Goal: Use online tool/utility: Utilize a website feature to perform a specific function

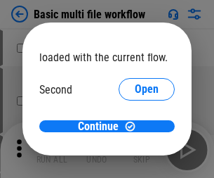
click at [135, 126] on span "Open" at bounding box center [147, 131] width 24 height 11
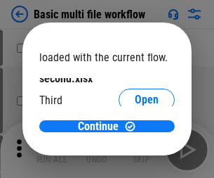
scroll to position [40, 0]
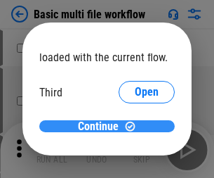
click at [102, 126] on span "Continue" at bounding box center [98, 126] width 41 height 11
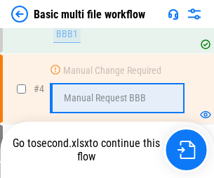
scroll to position [489, 0]
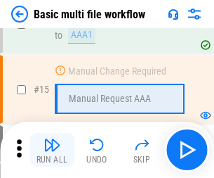
click at [52, 150] on img "button" at bounding box center [52, 144] width 17 height 17
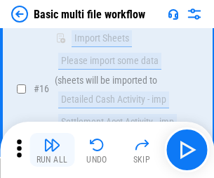
click at [52, 150] on img "button" at bounding box center [52, 144] width 17 height 17
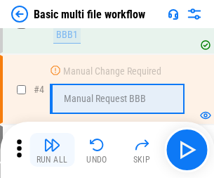
click at [52, 150] on img "button" at bounding box center [52, 144] width 17 height 17
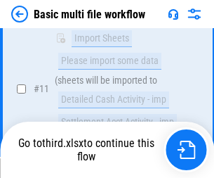
scroll to position [669, 0]
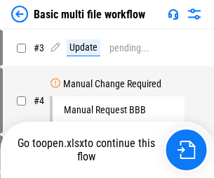
scroll to position [57, 0]
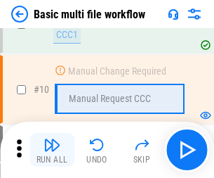
click at [52, 150] on img "button" at bounding box center [52, 144] width 17 height 17
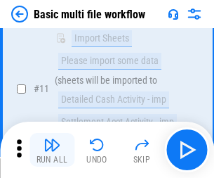
click at [52, 150] on img "button" at bounding box center [52, 144] width 17 height 17
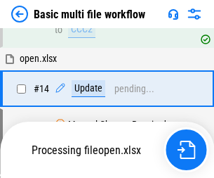
scroll to position [734, 0]
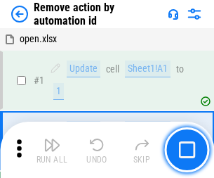
scroll to position [52, 0]
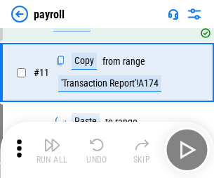
scroll to position [102, 0]
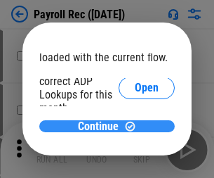
click at [102, 126] on span "Continue" at bounding box center [98, 126] width 41 height 11
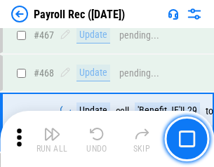
scroll to position [7482, 0]
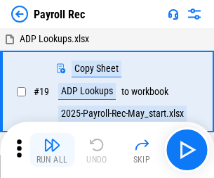
click at [52, 150] on img "button" at bounding box center [52, 144] width 17 height 17
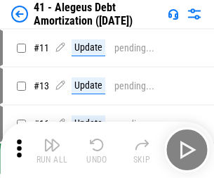
click at [52, 150] on img "button" at bounding box center [52, 144] width 17 height 17
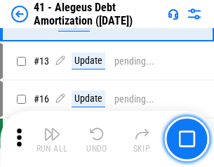
scroll to position [173, 0]
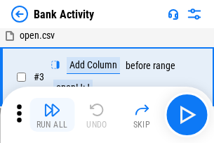
click at [52, 114] on img "button" at bounding box center [52, 109] width 17 height 17
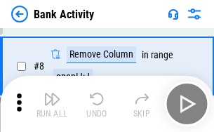
scroll to position [195, 0]
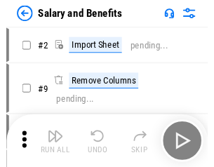
scroll to position [19, 0]
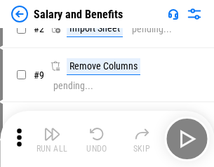
click at [52, 139] on img "button" at bounding box center [52, 134] width 17 height 17
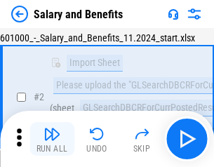
click at [52, 139] on img "button" at bounding box center [52, 134] width 17 height 17
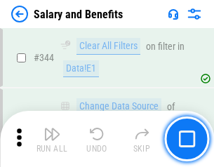
scroll to position [6574, 0]
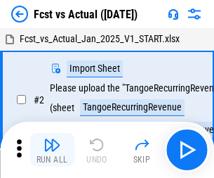
click at [52, 139] on img "button" at bounding box center [52, 144] width 17 height 17
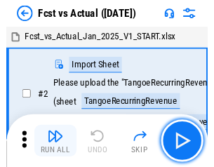
scroll to position [18, 0]
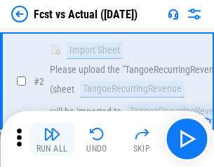
click at [52, 139] on img "button" at bounding box center [52, 134] width 17 height 17
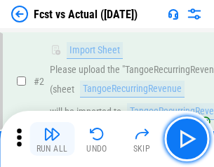
scroll to position [131, 0]
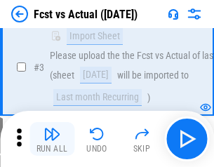
click at [52, 139] on img "button" at bounding box center [52, 134] width 17 height 17
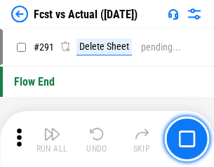
scroll to position [6645, 0]
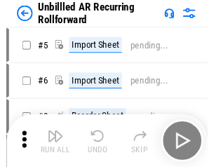
scroll to position [30, 0]
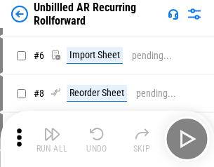
click at [52, 139] on img "button" at bounding box center [52, 134] width 17 height 17
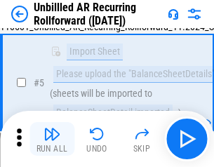
click at [52, 139] on img "button" at bounding box center [52, 134] width 17 height 17
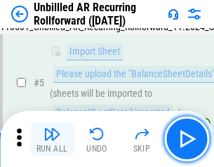
scroll to position [132, 0]
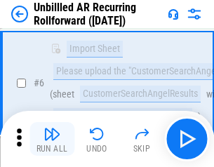
click at [52, 139] on img "button" at bounding box center [52, 134] width 17 height 17
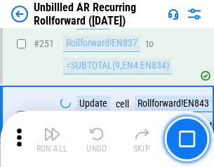
scroll to position [4769, 0]
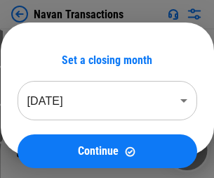
click at [52, 139] on img "button" at bounding box center [52, 144] width 17 height 17
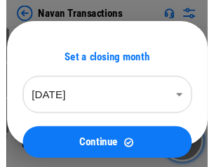
scroll to position [22, 0]
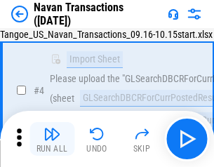
click at [52, 139] on img "button" at bounding box center [52, 134] width 17 height 17
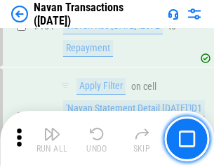
scroll to position [4552, 0]
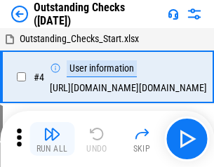
click at [52, 139] on img "button" at bounding box center [52, 134] width 17 height 17
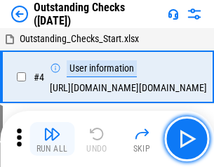
scroll to position [59, 0]
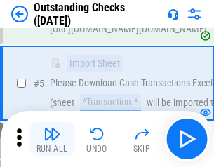
click at [52, 139] on img "button" at bounding box center [52, 134] width 17 height 17
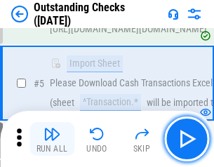
scroll to position [147, 0]
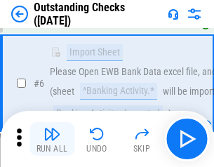
click at [52, 139] on img "button" at bounding box center [52, 134] width 17 height 17
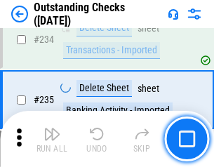
scroll to position [4263, 0]
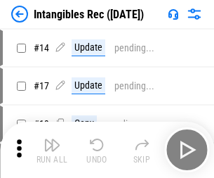
click at [52, 150] on img "button" at bounding box center [52, 144] width 17 height 17
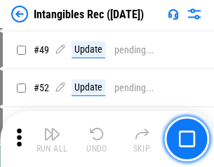
scroll to position [547, 0]
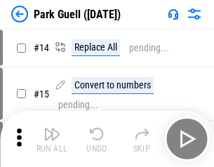
click at [52, 139] on img "button" at bounding box center [52, 134] width 17 height 17
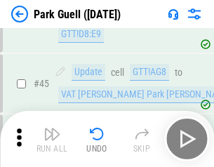
scroll to position [1756, 0]
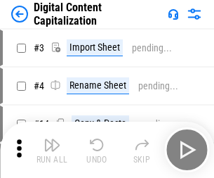
click at [52, 139] on img "button" at bounding box center [52, 144] width 17 height 17
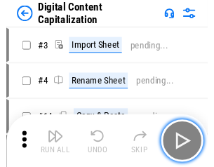
scroll to position [30, 0]
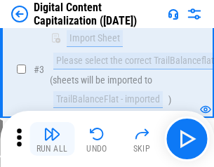
click at [52, 139] on img "button" at bounding box center [52, 134] width 17 height 17
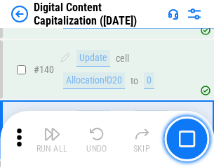
scroll to position [1478, 0]
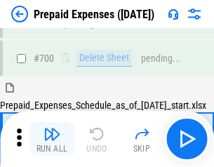
click at [52, 139] on img "button" at bounding box center [52, 134] width 17 height 17
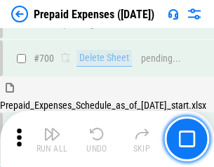
scroll to position [3778, 0]
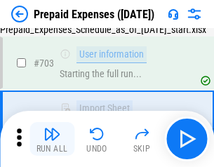
click at [52, 139] on img "button" at bounding box center [52, 134] width 17 height 17
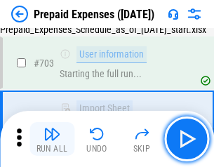
scroll to position [3860, 0]
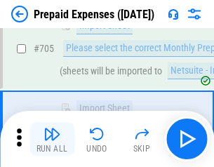
click at [52, 139] on img "button" at bounding box center [52, 134] width 17 height 17
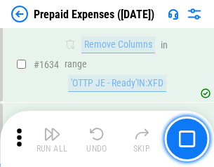
scroll to position [13670, 0]
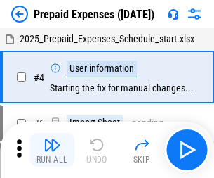
click at [52, 150] on img "button" at bounding box center [52, 144] width 17 height 17
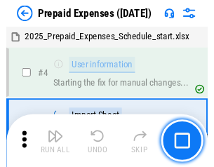
scroll to position [62, 0]
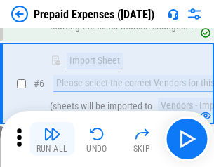
click at [52, 139] on img "button" at bounding box center [52, 134] width 17 height 17
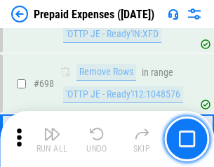
scroll to position [4889, 0]
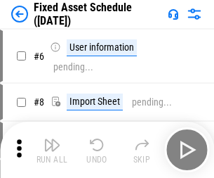
click at [52, 150] on img "button" at bounding box center [52, 144] width 17 height 17
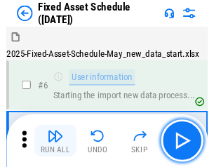
scroll to position [76, 0]
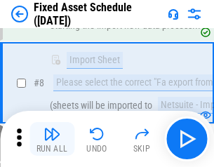
click at [52, 139] on img "button" at bounding box center [52, 134] width 17 height 17
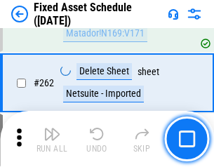
scroll to position [4475, 0]
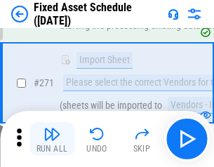
click at [52, 139] on img "button" at bounding box center [52, 134] width 17 height 17
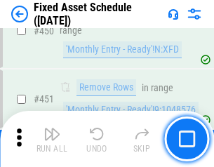
scroll to position [6276, 0]
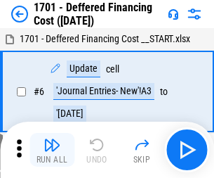
click at [52, 150] on img "button" at bounding box center [52, 144] width 17 height 17
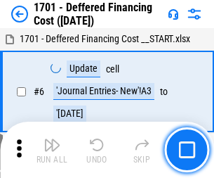
scroll to position [168, 0]
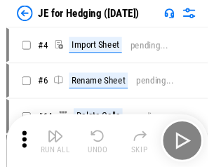
scroll to position [2, 0]
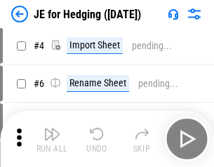
click at [52, 139] on img "button" at bounding box center [52, 134] width 17 height 17
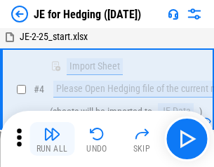
click at [52, 139] on img "button" at bounding box center [52, 134] width 17 height 17
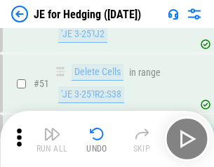
scroll to position [909, 0]
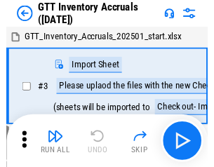
scroll to position [2, 0]
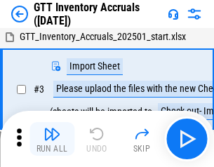
click at [52, 139] on img "button" at bounding box center [52, 134] width 17 height 17
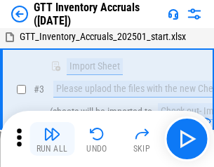
click at [52, 139] on img "button" at bounding box center [52, 134] width 17 height 17
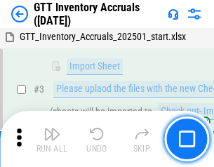
scroll to position [91, 0]
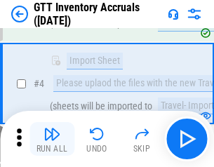
click at [52, 139] on img "button" at bounding box center [52, 134] width 17 height 17
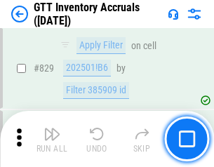
scroll to position [10656, 0]
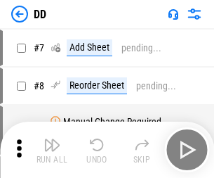
click at [52, 150] on img "button" at bounding box center [52, 144] width 17 height 17
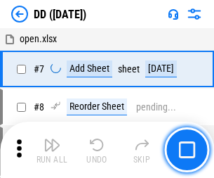
scroll to position [135, 0]
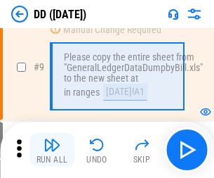
click at [52, 150] on img "button" at bounding box center [52, 144] width 17 height 17
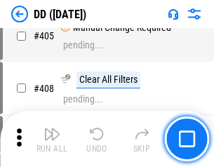
scroll to position [6282, 0]
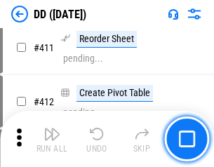
click at [52, 139] on img "button" at bounding box center [52, 134] width 17 height 17
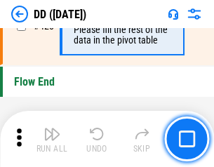
scroll to position [6720, 0]
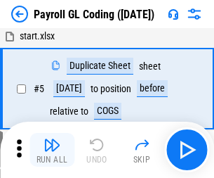
click at [52, 150] on img "button" at bounding box center [52, 144] width 17 height 17
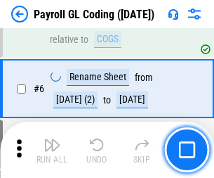
scroll to position [168, 0]
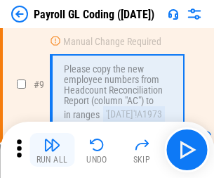
click at [52, 150] on img "button" at bounding box center [52, 144] width 17 height 17
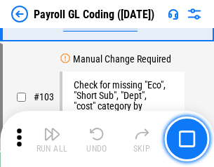
scroll to position [3294, 0]
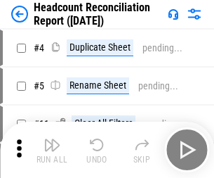
click at [52, 150] on img "button" at bounding box center [52, 144] width 17 height 17
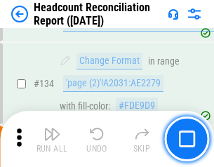
scroll to position [1688, 0]
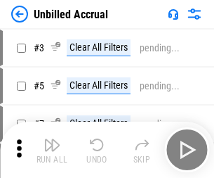
click at [52, 150] on img "button" at bounding box center [52, 144] width 17 height 17
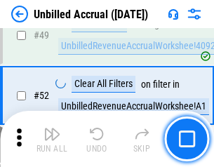
scroll to position [1273, 0]
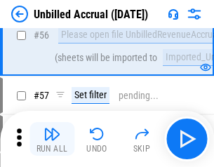
click at [52, 139] on img "button" at bounding box center [52, 134] width 17 height 17
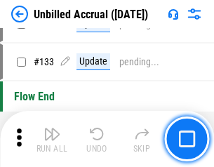
scroll to position [4182, 0]
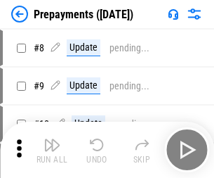
click at [52, 150] on img "button" at bounding box center [52, 144] width 17 height 17
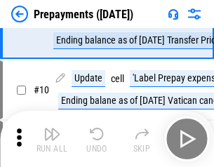
scroll to position [88, 0]
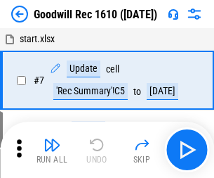
scroll to position [240, 0]
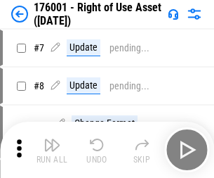
click at [52, 150] on img "button" at bounding box center [52, 144] width 17 height 17
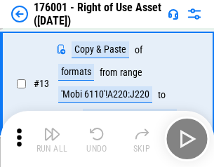
scroll to position [91, 0]
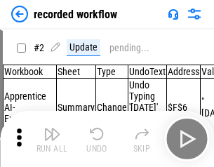
click at [52, 139] on img "button" at bounding box center [52, 134] width 17 height 17
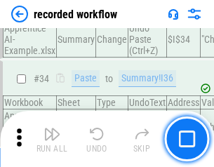
scroll to position [4388, 0]
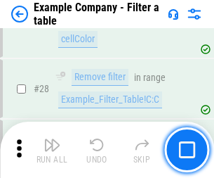
scroll to position [1285, 0]
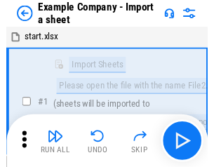
scroll to position [22, 0]
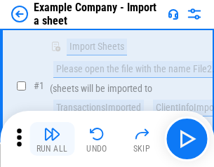
click at [52, 139] on img "button" at bounding box center [52, 134] width 17 height 17
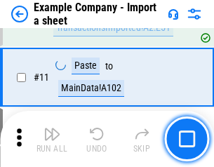
scroll to position [310, 0]
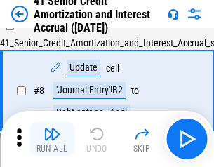
click at [52, 139] on img "button" at bounding box center [52, 134] width 17 height 17
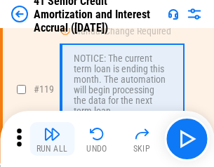
click at [52, 139] on img "button" at bounding box center [52, 134] width 17 height 17
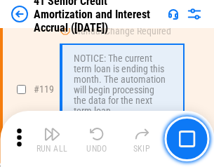
scroll to position [1325, 0]
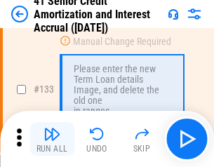
click at [52, 139] on img "button" at bounding box center [52, 134] width 17 height 17
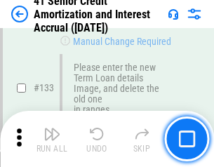
scroll to position [1467, 0]
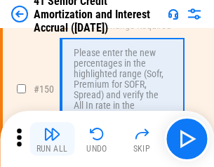
click at [52, 139] on img "button" at bounding box center [52, 134] width 17 height 17
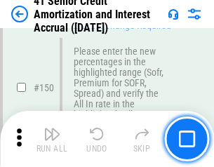
scroll to position [1615, 0]
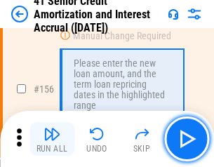
click at [52, 139] on img "button" at bounding box center [52, 134] width 17 height 17
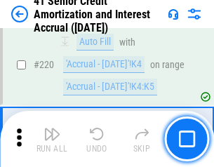
scroll to position [3144, 0]
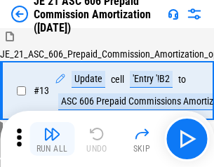
click at [52, 139] on img "button" at bounding box center [52, 134] width 17 height 17
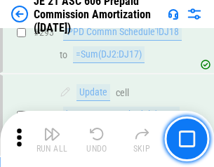
scroll to position [2583, 0]
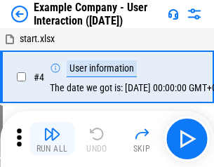
click at [52, 139] on img "button" at bounding box center [52, 134] width 17 height 17
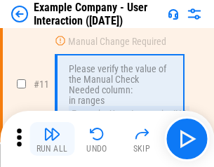
click at [52, 139] on img "button" at bounding box center [52, 134] width 17 height 17
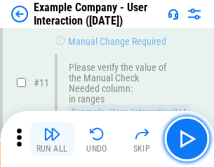
scroll to position [304, 0]
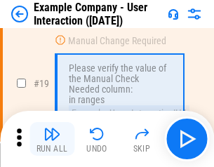
click at [52, 139] on img "button" at bounding box center [52, 134] width 17 height 17
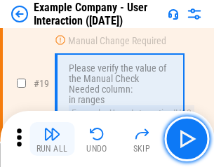
click at [52, 139] on img "button" at bounding box center [52, 134] width 17 height 17
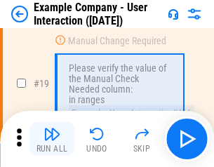
click at [52, 139] on img "button" at bounding box center [52, 134] width 17 height 17
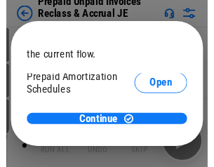
scroll to position [84, 0]
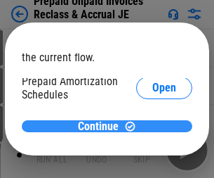
click at [102, 126] on span "Continue" at bounding box center [98, 126] width 41 height 11
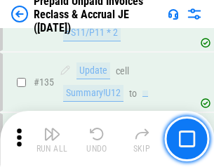
scroll to position [1820, 0]
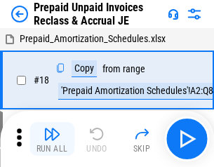
click at [52, 139] on img "button" at bounding box center [52, 134] width 17 height 17
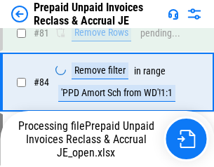
scroll to position [1146, 0]
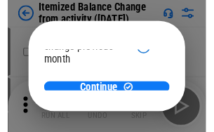
scroll to position [102, 0]
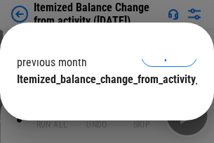
click at [102, 102] on span "Continue" at bounding box center [98, 107] width 41 height 11
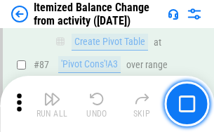
scroll to position [1372, 0]
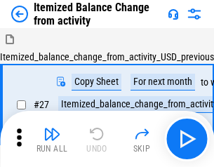
scroll to position [22, 0]
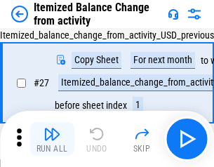
click at [52, 139] on img "button" at bounding box center [52, 134] width 17 height 17
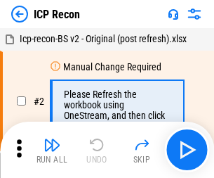
scroll to position [6, 0]
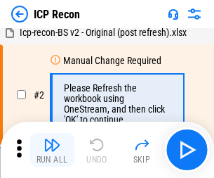
click at [52, 150] on img "button" at bounding box center [52, 144] width 17 height 17
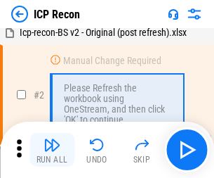
click at [52, 150] on img "button" at bounding box center [52, 144] width 17 height 17
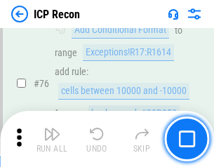
scroll to position [1262, 0]
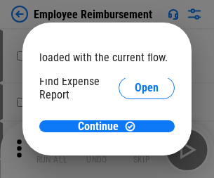
click at [135, 163] on span "Open" at bounding box center [147, 168] width 24 height 11
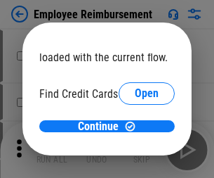
scroll to position [82, 0]
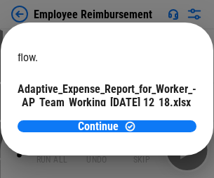
click at [157, 118] on span "Open" at bounding box center [169, 123] width 24 height 11
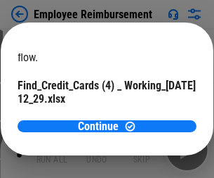
scroll to position [146, 0]
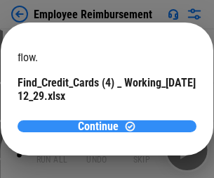
click at [102, 126] on span "Continue" at bounding box center [98, 126] width 41 height 11
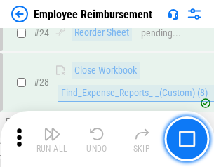
scroll to position [656, 0]
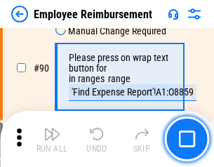
click at [52, 139] on img "button" at bounding box center [52, 134] width 17 height 17
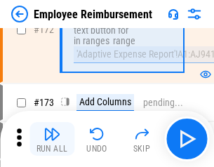
click at [52, 139] on img "button" at bounding box center [52, 134] width 17 height 17
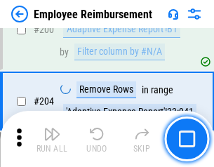
scroll to position [3552, 0]
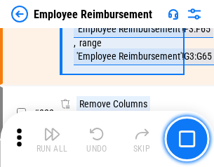
click at [52, 139] on img "button" at bounding box center [52, 134] width 17 height 17
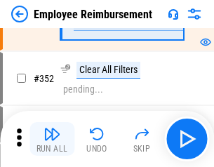
click at [52, 139] on img "button" at bounding box center [52, 134] width 17 height 17
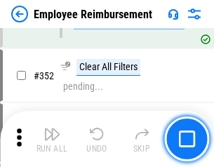
scroll to position [7238, 0]
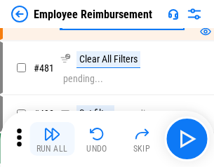
click at [52, 139] on img "button" at bounding box center [52, 134] width 17 height 17
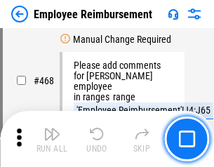
scroll to position [8583, 0]
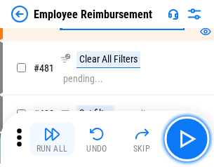
click at [52, 139] on img "button" at bounding box center [52, 134] width 17 height 17
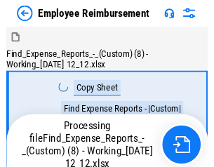
scroll to position [48, 0]
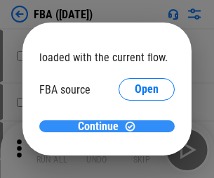
click at [102, 126] on span "Continue" at bounding box center [98, 126] width 41 height 11
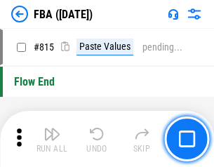
scroll to position [12568, 0]
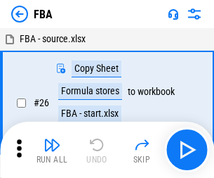
scroll to position [14, 0]
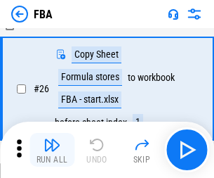
click at [52, 150] on img "button" at bounding box center [52, 144] width 17 height 17
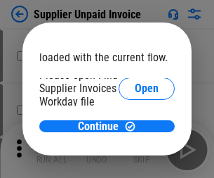
scroll to position [97, 0]
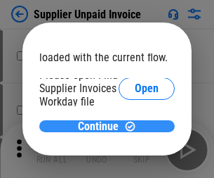
click at [102, 126] on span "Continue" at bounding box center [98, 126] width 41 height 11
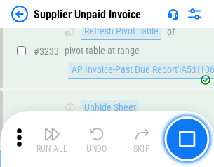
scroll to position [34191, 0]
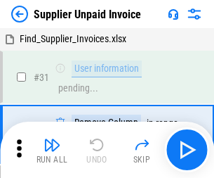
scroll to position [46, 0]
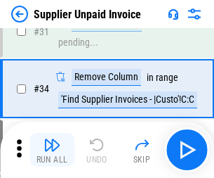
click at [52, 150] on img "button" at bounding box center [52, 144] width 17 height 17
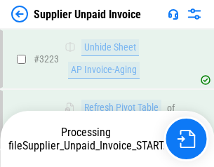
scroll to position [34083, 0]
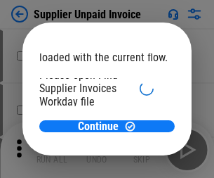
scroll to position [97, 0]
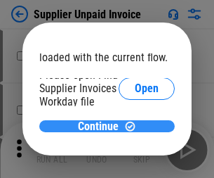
click at [102, 126] on span "Continue" at bounding box center [98, 126] width 41 height 11
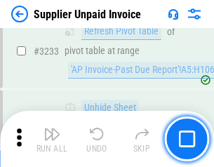
scroll to position [34191, 0]
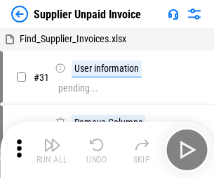
scroll to position [46, 0]
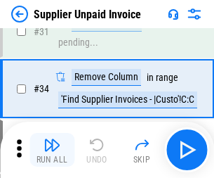
click at [52, 150] on img "button" at bounding box center [52, 144] width 17 height 17
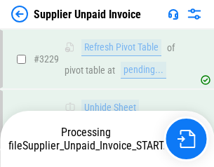
scroll to position [34143, 0]
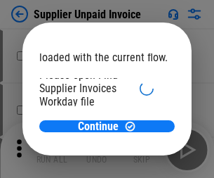
scroll to position [97, 0]
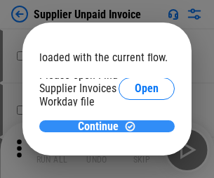
click at [102, 126] on span "Continue" at bounding box center [98, 126] width 41 height 11
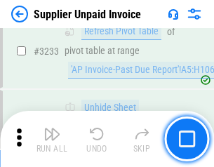
scroll to position [34191, 0]
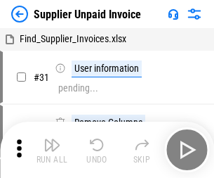
scroll to position [46, 0]
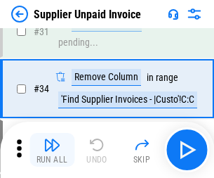
click at [52, 150] on img "button" at bounding box center [52, 144] width 17 height 17
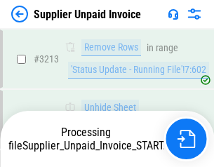
scroll to position [33901, 0]
